Goal: Find specific page/section: Find specific page/section

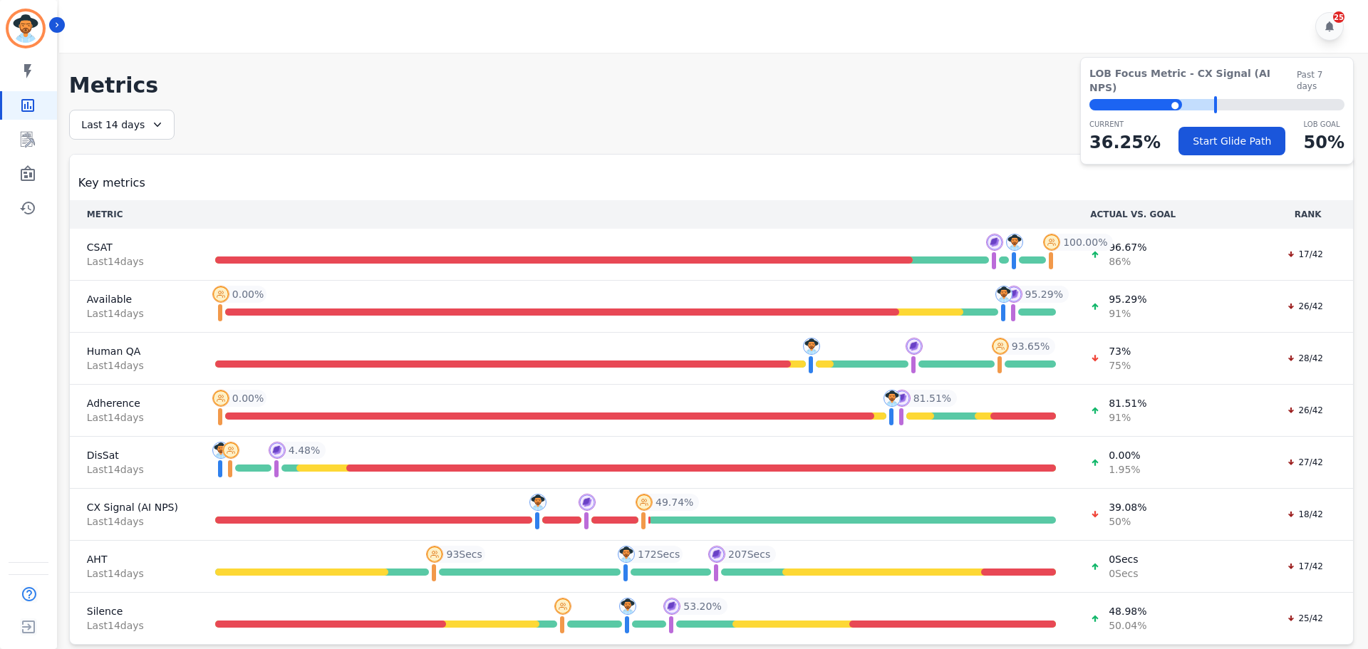
click at [41, 159] on div "My skills My Metrics Interaction Mining Wall Board Coaching History" at bounding box center [28, 139] width 57 height 165
click at [28, 138] on icon "Sidebar" at bounding box center [28, 140] width 14 height 16
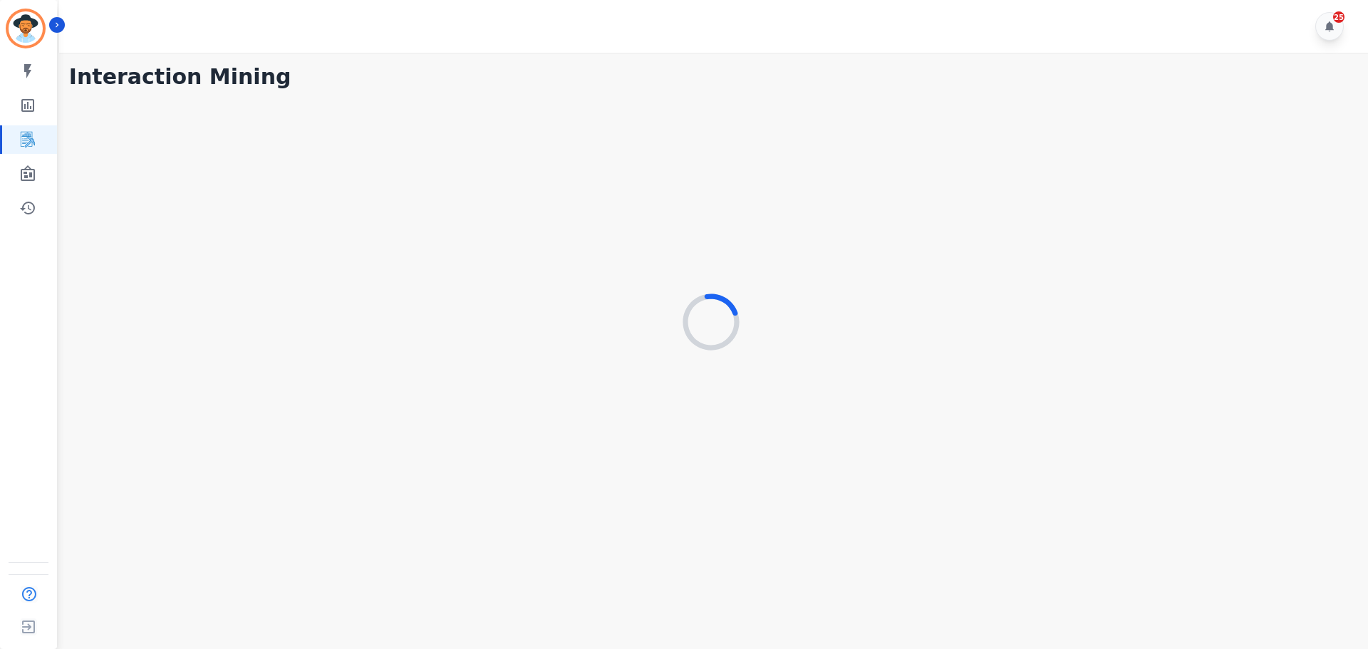
click at [19, 192] on div "My skills My Metrics Interaction Mining Wall Board Coaching History" at bounding box center [28, 139] width 57 height 165
click at [19, 181] on link "Sidebar" at bounding box center [29, 174] width 55 height 28
